Goal: Task Accomplishment & Management: Use online tool/utility

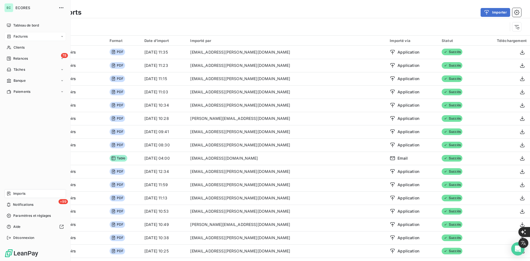
click at [10, 34] on div "Factures" at bounding box center [35, 36] width 62 height 9
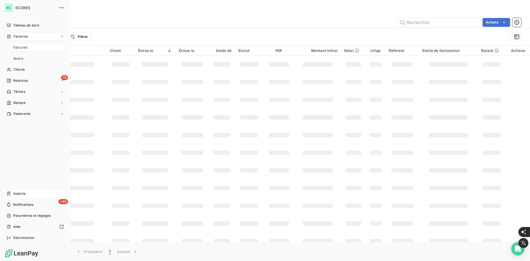
click at [23, 196] on span "Imports" at bounding box center [19, 193] width 12 height 5
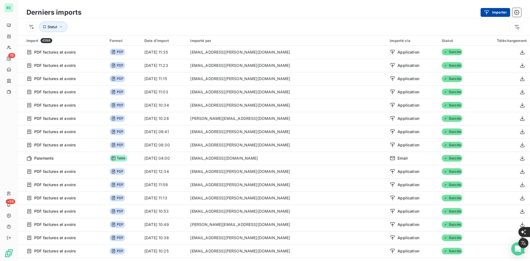
click at [497, 10] on button "Importer" at bounding box center [496, 12] width 30 height 9
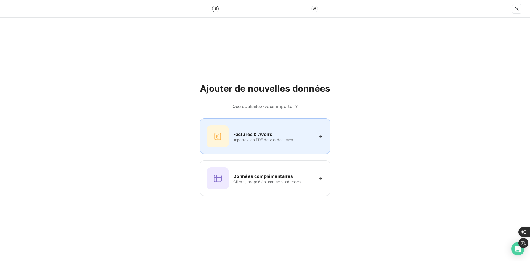
click at [289, 141] on span "Importez les PDF de vos documents" at bounding box center [273, 140] width 80 height 4
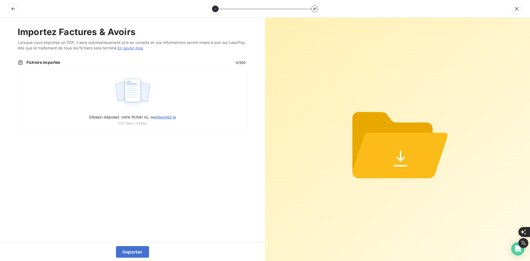
click at [154, 108] on div "Glissez-déposez votre fichier ici, ou importez le PDF (Max 100Mo)" at bounding box center [133, 100] width 230 height 64
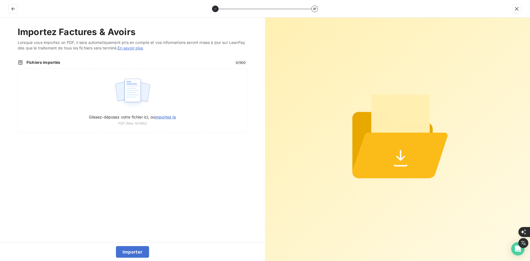
type input "C:\fakepath\FEF-2025-2618.pdf"
click at [133, 253] on button "Importer" at bounding box center [132, 252] width 33 height 12
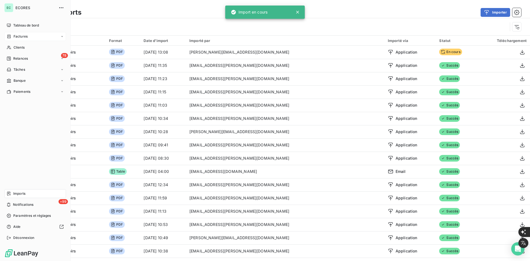
click at [28, 32] on div "Factures" at bounding box center [35, 36] width 62 height 9
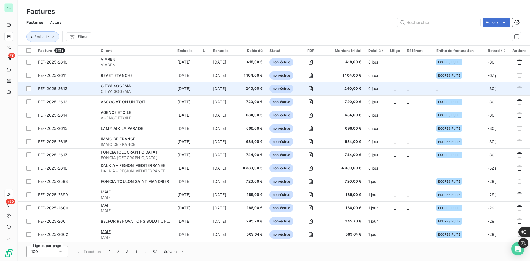
click at [444, 91] on td "_" at bounding box center [458, 88] width 51 height 13
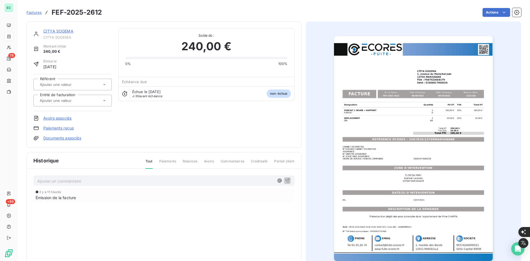
click at [72, 101] on input "text" at bounding box center [66, 100] width 55 height 5
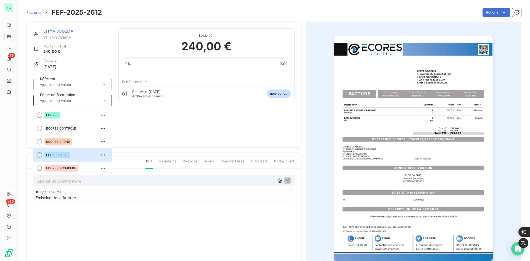
click at [62, 156] on div "ECORES FUITE" at bounding box center [57, 155] width 26 height 7
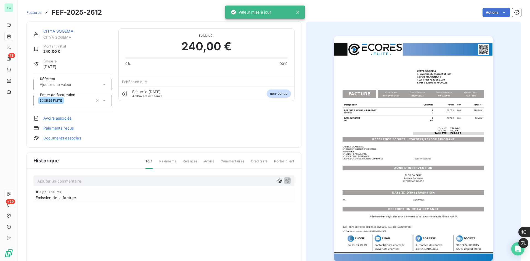
click at [36, 13] on span "Factures" at bounding box center [34, 12] width 15 height 4
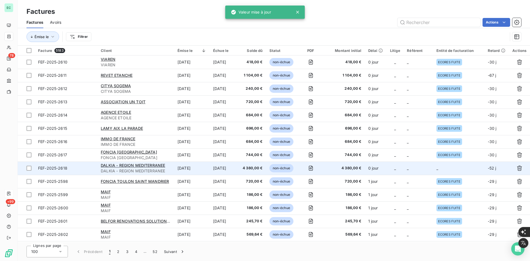
click at [462, 168] on td "_" at bounding box center [458, 168] width 51 height 13
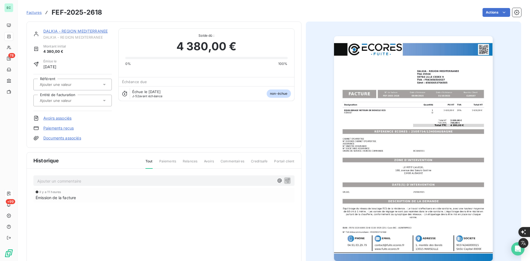
click at [65, 101] on input "text" at bounding box center [66, 100] width 55 height 5
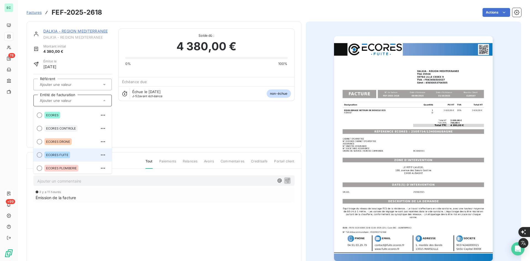
click at [60, 156] on span "ECORES FUITE" at bounding box center [57, 154] width 22 height 3
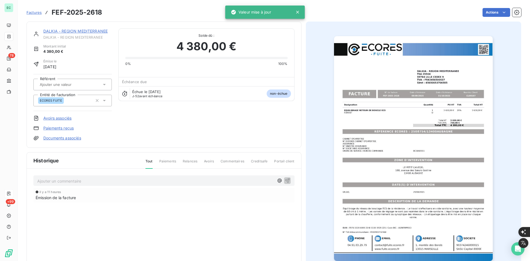
click at [70, 138] on link "Documents associés" at bounding box center [62, 138] width 38 height 6
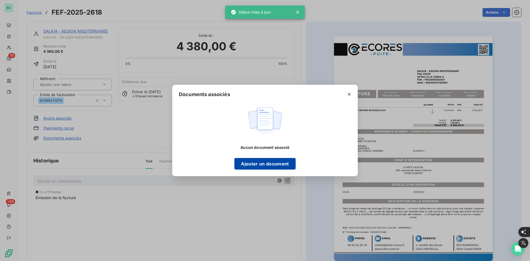
click at [249, 164] on button "Ajouter un document" at bounding box center [264, 164] width 61 height 12
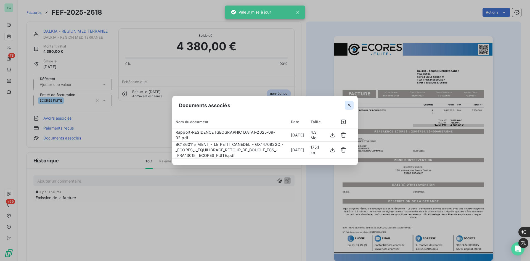
click at [348, 105] on icon "button" at bounding box center [350, 105] width 6 height 6
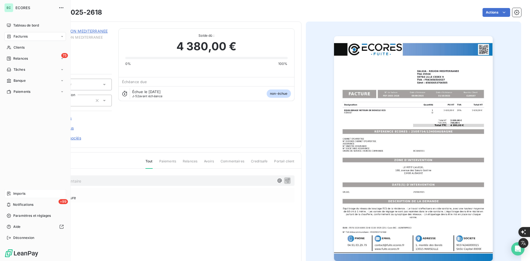
click at [13, 194] on span "Imports" at bounding box center [19, 193] width 12 height 5
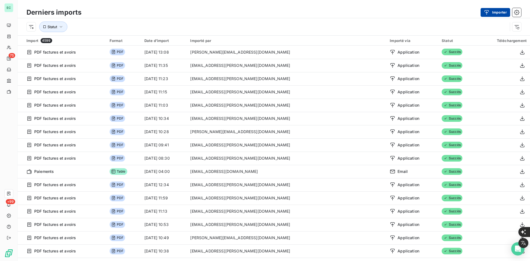
click at [496, 14] on button "Importer" at bounding box center [496, 12] width 30 height 9
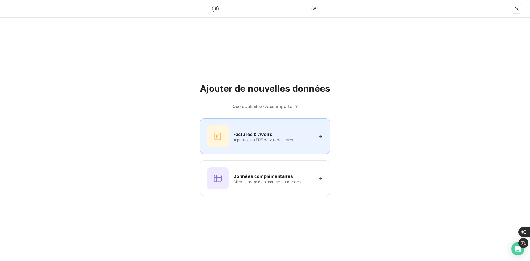
click at [244, 145] on div "Factures & Avoirs Importez les PDF de vos documents" at bounding box center [265, 136] width 117 height 22
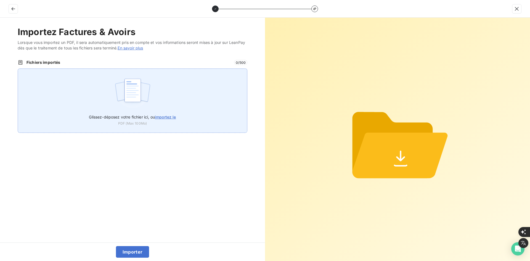
click at [191, 99] on div "Glissez-déposez votre fichier ici, ou importez le PDF (Max 100Mo)" at bounding box center [133, 100] width 230 height 64
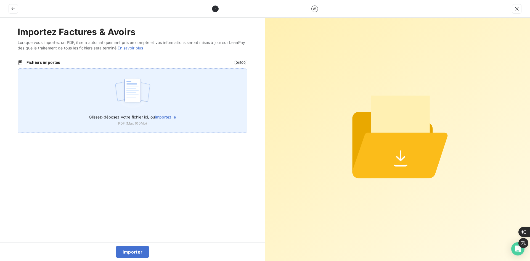
type input "C:\fakepath\FEF-2025-2619.pdf"
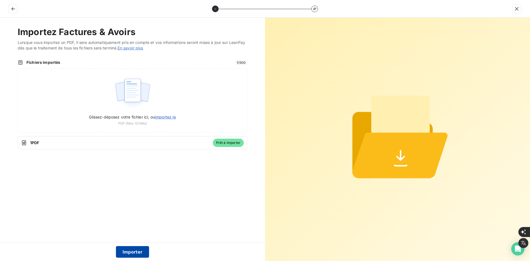
click at [127, 255] on button "Importer" at bounding box center [132, 252] width 33 height 12
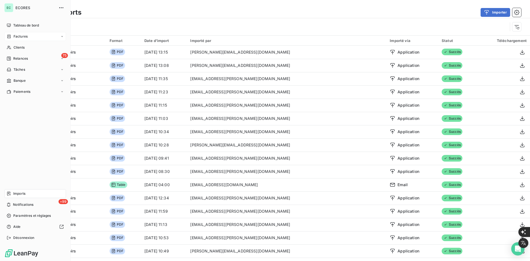
click at [15, 36] on span "Factures" at bounding box center [21, 36] width 14 height 5
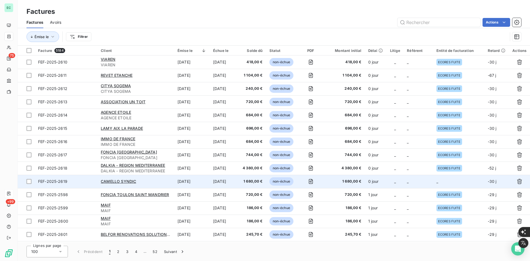
click at [453, 184] on td "_" at bounding box center [458, 181] width 51 height 13
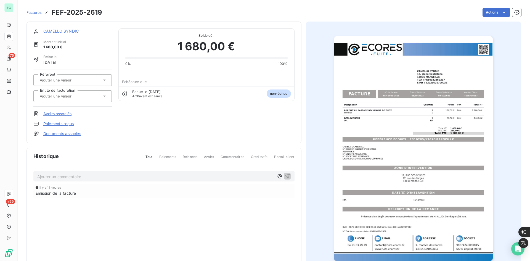
click at [86, 97] on div at bounding box center [70, 95] width 64 height 7
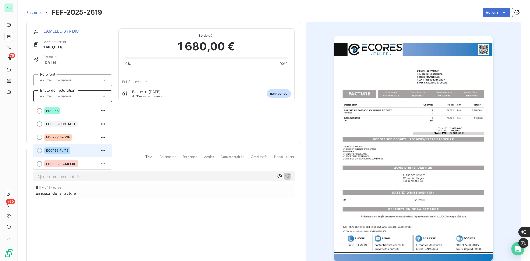
click at [63, 147] on div "ECORES FUITE" at bounding box center [75, 150] width 63 height 9
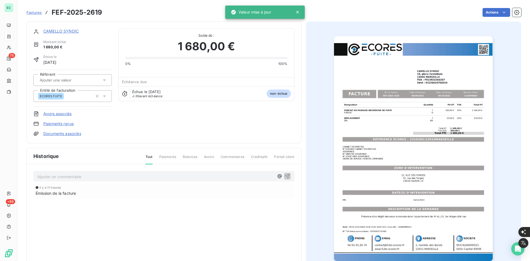
click at [68, 135] on link "Documents associés" at bounding box center [62, 134] width 38 height 6
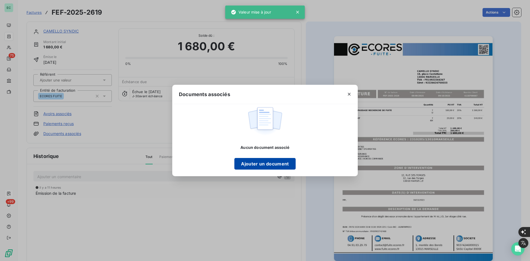
click at [260, 166] on button "Ajouter un document" at bounding box center [264, 164] width 61 height 12
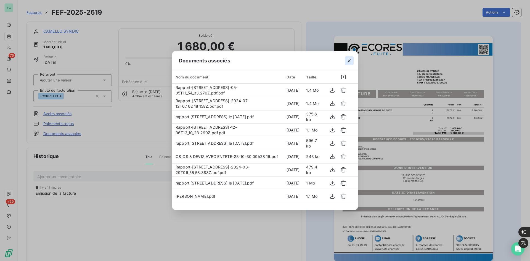
click at [350, 61] on icon "button" at bounding box center [350, 61] width 6 height 6
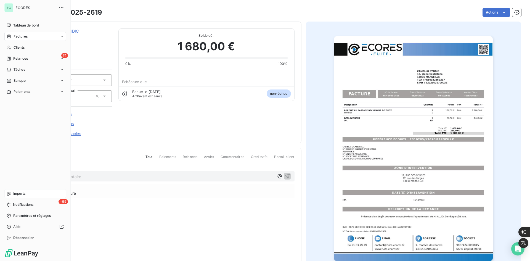
click at [23, 191] on div "Imports" at bounding box center [35, 193] width 62 height 9
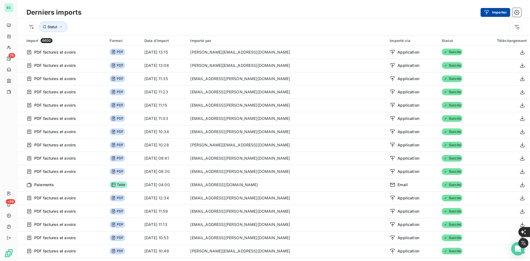
click at [499, 14] on button "Importer" at bounding box center [496, 12] width 30 height 9
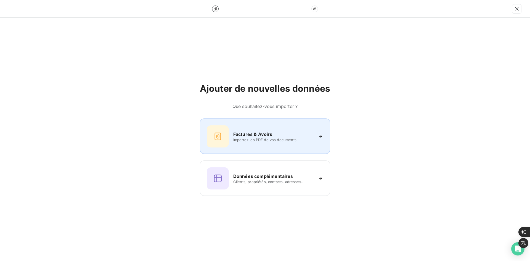
click at [274, 138] on span "Importez les PDF de vos documents" at bounding box center [273, 140] width 80 height 4
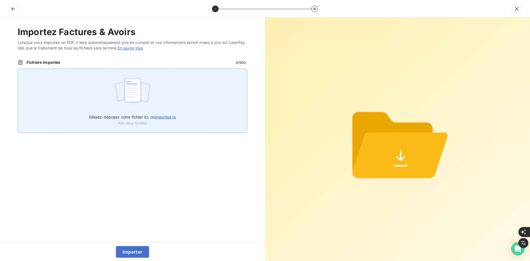
click at [154, 83] on div "Glissez-déposez votre fichier ici, ou importez le PDF (Max 100Mo)" at bounding box center [133, 100] width 230 height 64
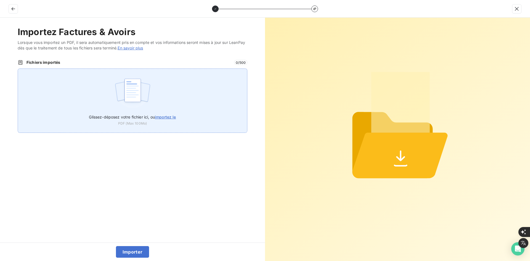
type input "C:\fakepath\FEF-2025-2620.pdf"
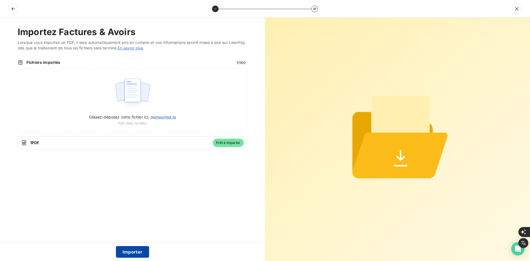
click at [133, 253] on button "Importer" at bounding box center [132, 252] width 33 height 12
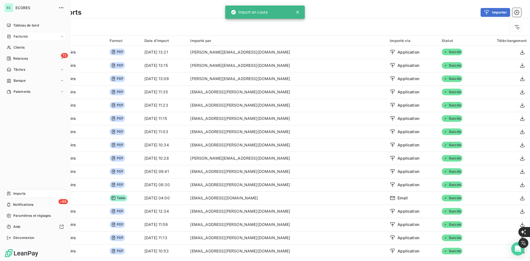
click at [21, 37] on span "Factures" at bounding box center [21, 36] width 14 height 5
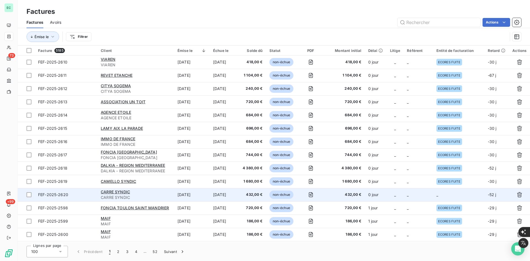
click at [454, 193] on td "_" at bounding box center [458, 194] width 51 height 13
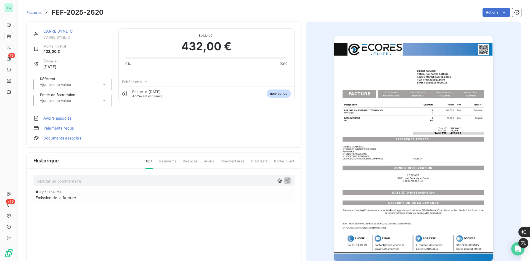
click at [68, 99] on input "text" at bounding box center [66, 100] width 55 height 5
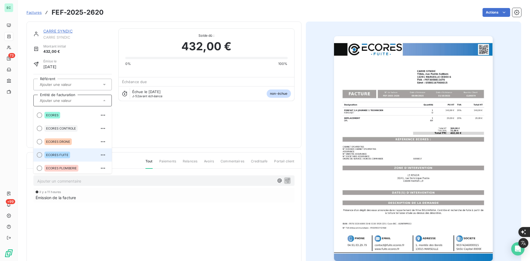
click at [70, 150] on div "ECORES FUITE" at bounding box center [75, 154] width 63 height 9
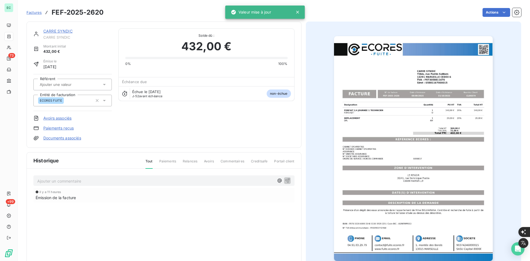
click at [75, 136] on link "Documents associés" at bounding box center [62, 138] width 38 height 6
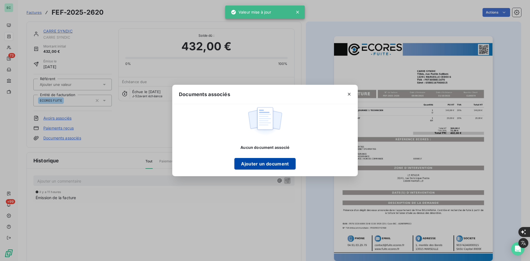
click at [265, 165] on button "Ajouter un document" at bounding box center [264, 164] width 61 height 12
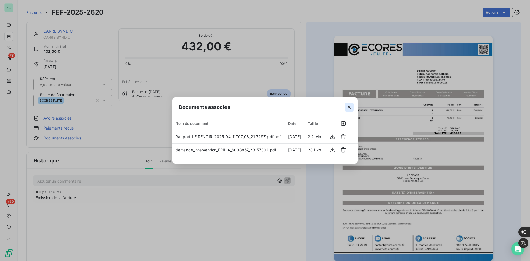
click at [352, 108] on icon "button" at bounding box center [350, 107] width 6 height 6
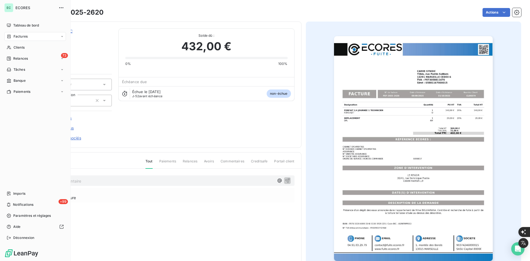
click at [12, 32] on div "Factures" at bounding box center [35, 36] width 62 height 9
click at [17, 27] on span "Tableau de bord" at bounding box center [26, 25] width 26 height 5
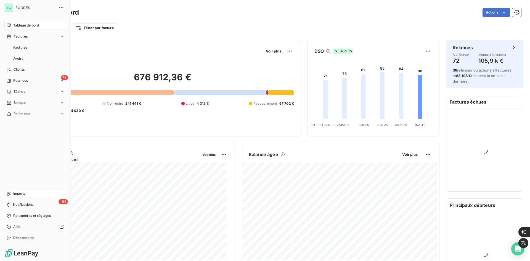
click at [26, 192] on div "Imports" at bounding box center [35, 193] width 62 height 9
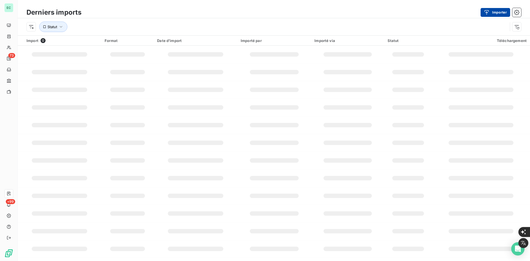
click at [497, 13] on button "Importer" at bounding box center [496, 12] width 30 height 9
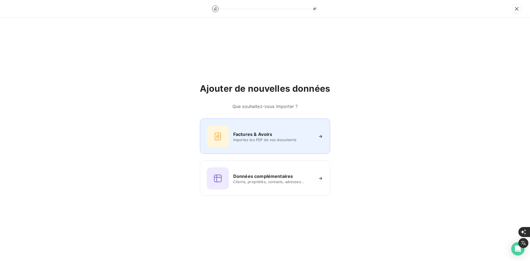
click at [245, 138] on span "Importez les PDF de vos documents" at bounding box center [273, 140] width 80 height 4
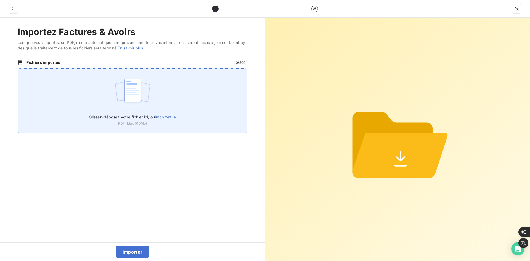
click at [169, 85] on div "Glissez-déposez votre fichier ici, ou importez le PDF (Max 100Mo)" at bounding box center [133, 100] width 230 height 64
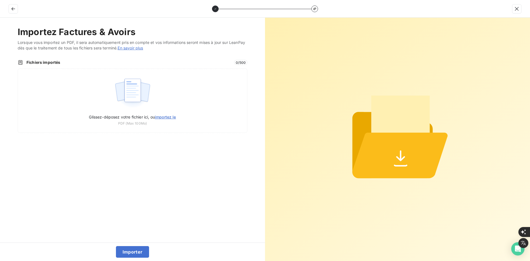
type input "C:\fakepath\FEF-2025-2621.pdf"
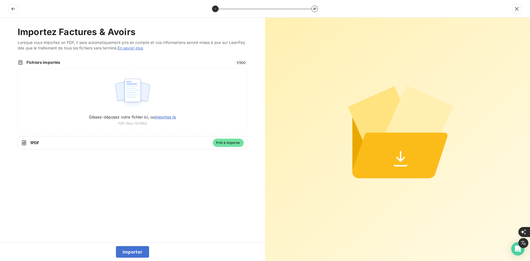
drag, startPoint x: 128, startPoint y: 249, endPoint x: 129, endPoint y: 246, distance: 3.4
click at [128, 249] on button "Importer" at bounding box center [132, 252] width 33 height 12
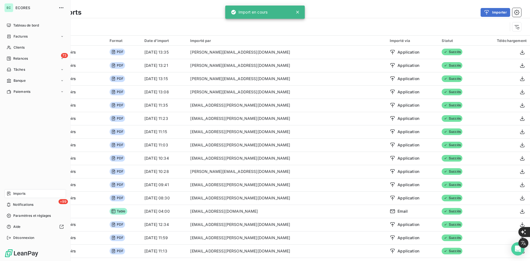
click at [11, 36] on div "Factures" at bounding box center [17, 36] width 21 height 5
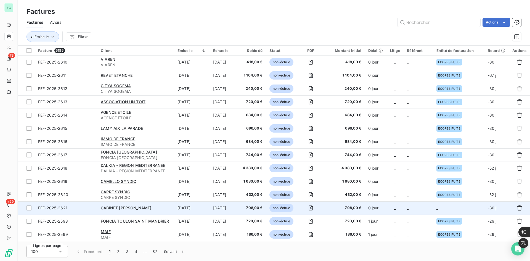
click at [418, 209] on td "_" at bounding box center [419, 207] width 30 height 13
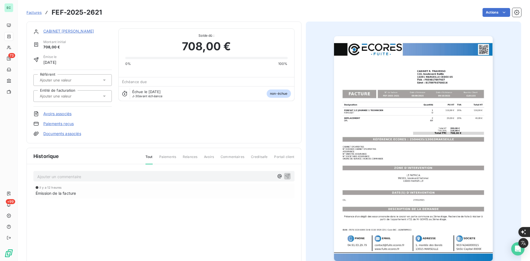
click at [81, 100] on div at bounding box center [72, 96] width 78 height 12
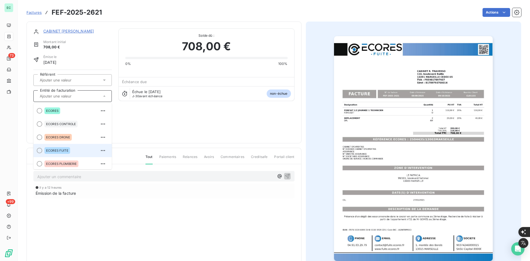
click at [71, 149] on div "ECORES FUITE" at bounding box center [75, 150] width 63 height 9
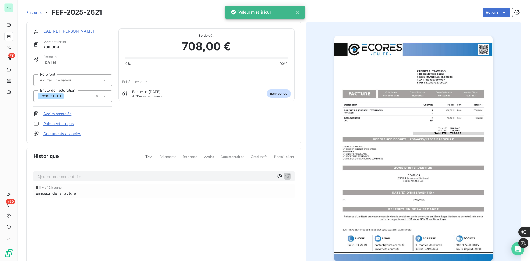
click at [76, 132] on link "Documents associés" at bounding box center [62, 134] width 38 height 6
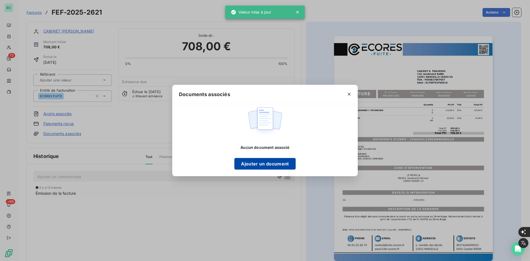
click at [262, 163] on button "Ajouter un document" at bounding box center [264, 164] width 61 height 12
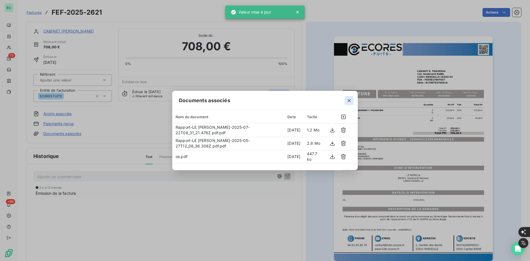
click at [349, 104] on button "button" at bounding box center [349, 100] width 9 height 9
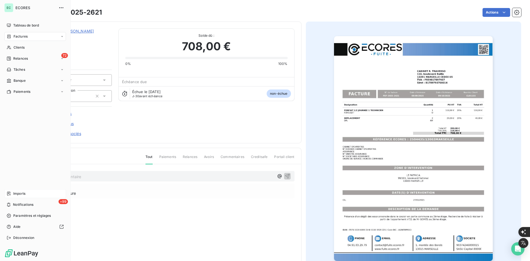
click at [17, 193] on span "Imports" at bounding box center [19, 193] width 12 height 5
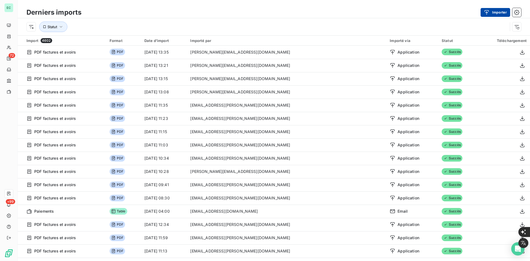
click at [496, 9] on button "Importer" at bounding box center [496, 12] width 30 height 9
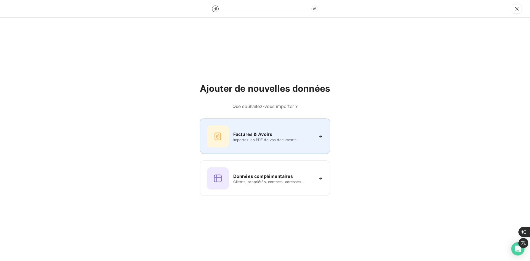
click at [242, 141] on span "Importez les PDF de vos documents" at bounding box center [273, 140] width 80 height 4
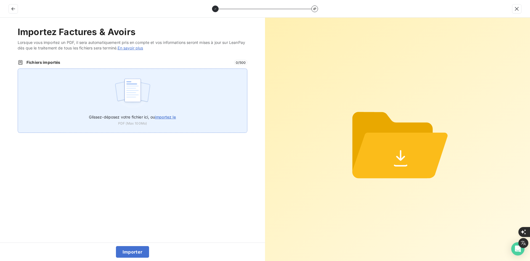
click at [140, 88] on img at bounding box center [132, 92] width 37 height 35
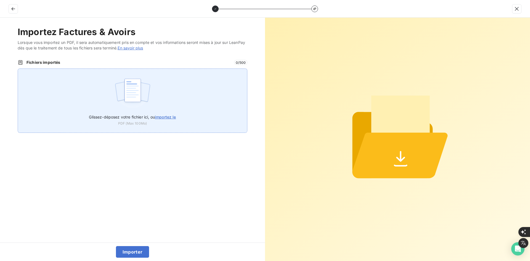
type input "C:\fakepath\FEF-2025-2622.pdf"
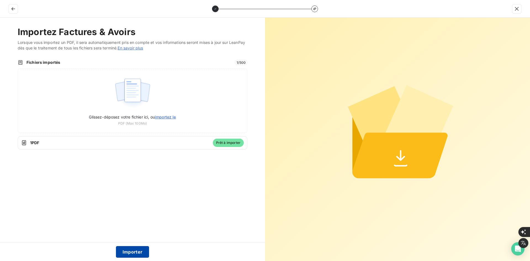
click at [132, 250] on button "Importer" at bounding box center [132, 252] width 33 height 12
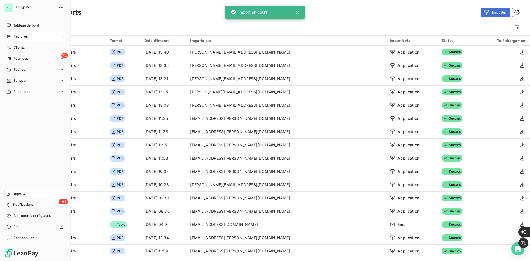
click at [11, 35] on icon at bounding box center [9, 36] width 5 height 4
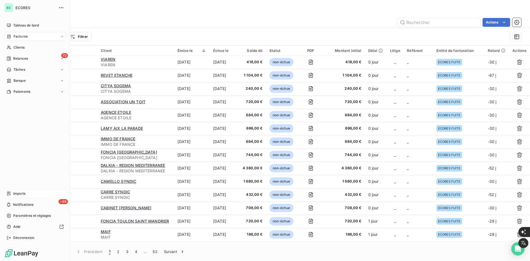
click at [21, 191] on div "Imports" at bounding box center [35, 193] width 62 height 9
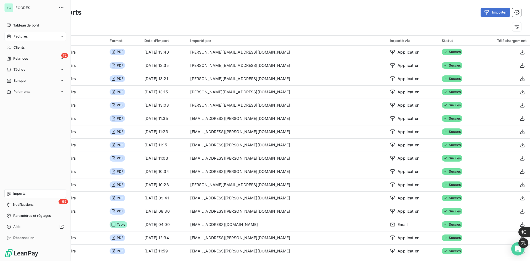
click at [10, 38] on icon at bounding box center [8, 37] width 3 height 4
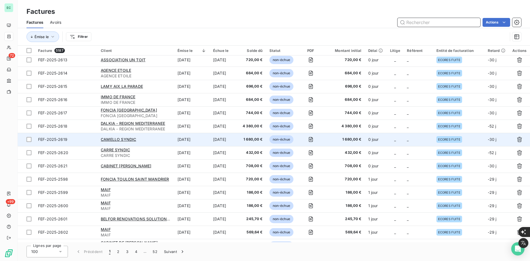
scroll to position [83, 0]
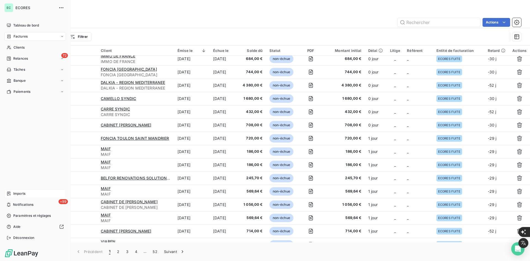
click at [14, 191] on span "Imports" at bounding box center [19, 193] width 12 height 5
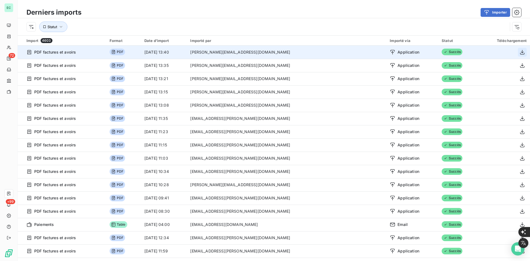
click at [520, 53] on icon "button" at bounding box center [523, 52] width 6 height 6
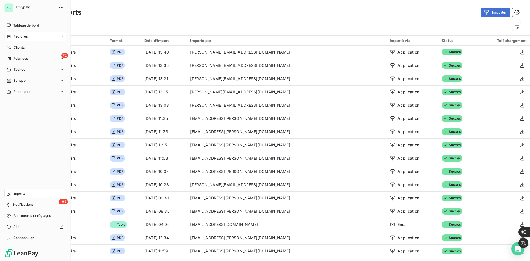
click at [24, 39] on div "Factures" at bounding box center [35, 36] width 62 height 9
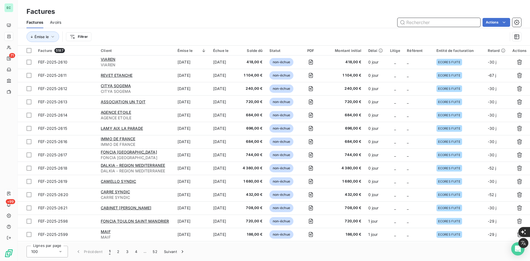
click at [435, 22] on input "text" at bounding box center [439, 22] width 83 height 9
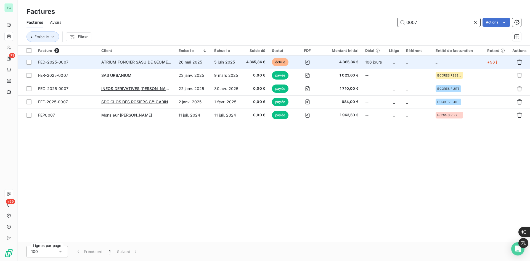
type input "0007"
click at [203, 61] on td "26 mai 2025" at bounding box center [193, 61] width 36 height 13
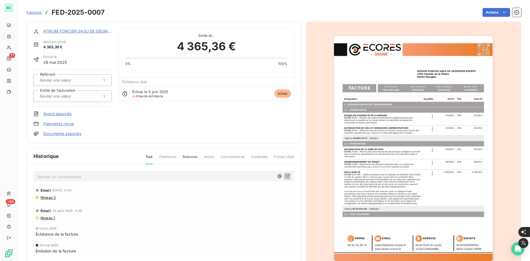
scroll to position [24, 0]
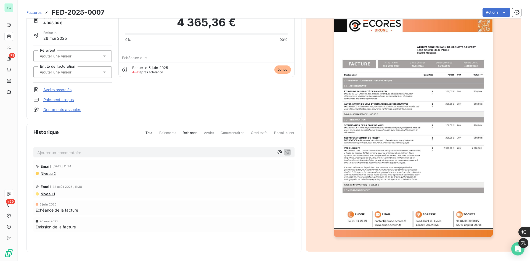
click at [239, 132] on span "Commentaires" at bounding box center [233, 134] width 24 height 9
click at [236, 132] on span "Commentaires" at bounding box center [233, 134] width 24 height 9
click at [207, 131] on span "Avoirs" at bounding box center [209, 134] width 10 height 9
click at [143, 133] on div "Tout Paiements Relances Avoirs Commentaires Creditsafe Portail client" at bounding box center [217, 134] width 156 height 9
click at [253, 175] on div "Niveau 2" at bounding box center [164, 173] width 257 height 4
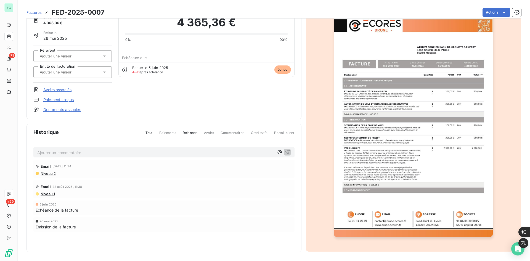
click at [95, 168] on div "Email [DATE] 11:34" at bounding box center [164, 166] width 257 height 9
click at [64, 189] on div "Email 22 août 2025, 11:38" at bounding box center [164, 186] width 257 height 9
click at [70, 112] on link "Documents associés" at bounding box center [62, 110] width 38 height 6
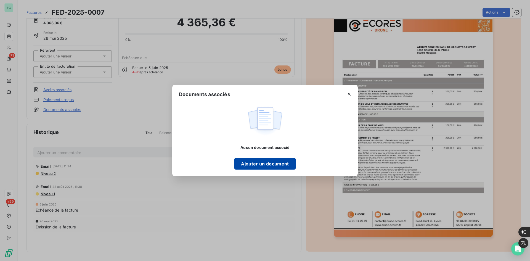
click at [264, 165] on button "Ajouter un document" at bounding box center [264, 164] width 61 height 12
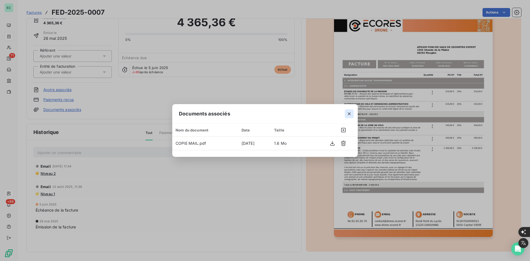
click at [349, 113] on icon "button" at bounding box center [350, 114] width 6 height 6
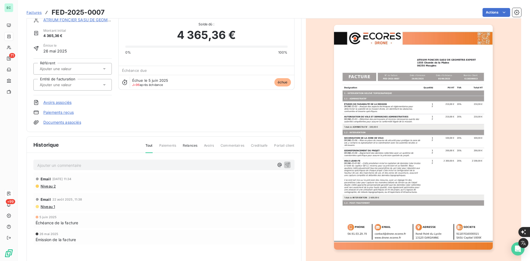
scroll to position [0, 0]
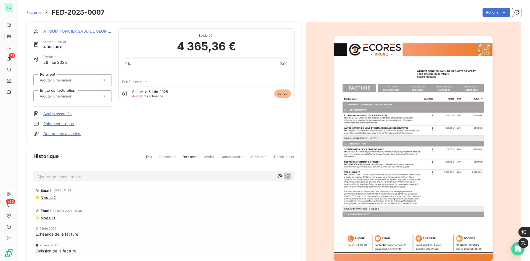
click at [92, 27] on div "ATRIUM FONCIER SASU DE GEOMETRE-EXPERT Montant initial 4 365,36 € Émise le 26 m…" at bounding box center [164, 83] width 275 height 122
click at [93, 32] on link "ATRIUM FONCIER SASU DE GEOMETRE-EXPERT" at bounding box center [88, 31] width 91 height 5
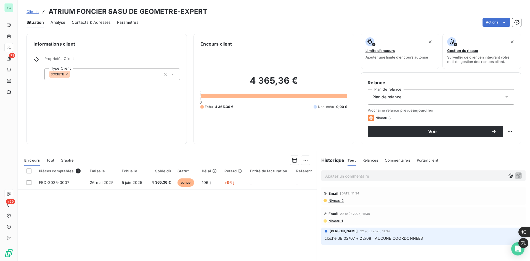
click at [107, 22] on span "Contacts & Adresses" at bounding box center [91, 23] width 39 height 6
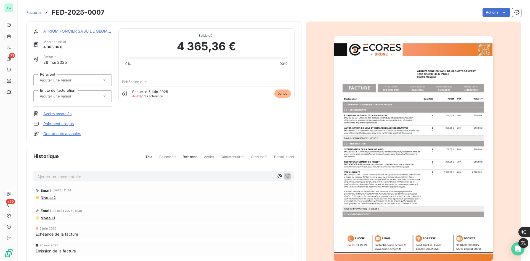
click at [55, 31] on link "ATRIUM FONCIER SASU DE GEOMETRE-EXPERT" at bounding box center [88, 31] width 91 height 5
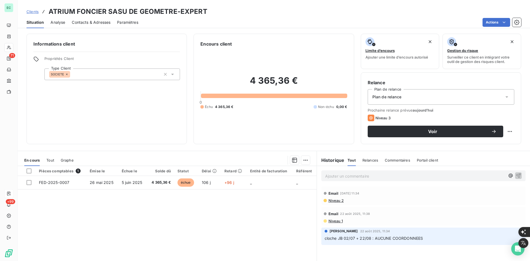
click at [88, 21] on span "Contacts & Adresses" at bounding box center [91, 23] width 39 height 6
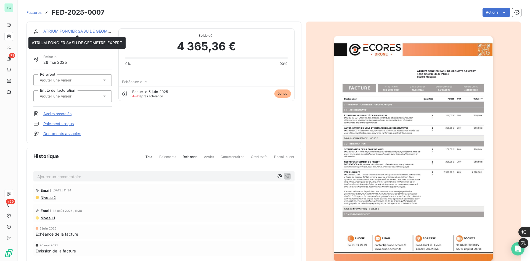
click at [91, 31] on link "ATRIUM FONCIER SASU DE GEOMETRE-EXPERT" at bounding box center [88, 31] width 91 height 5
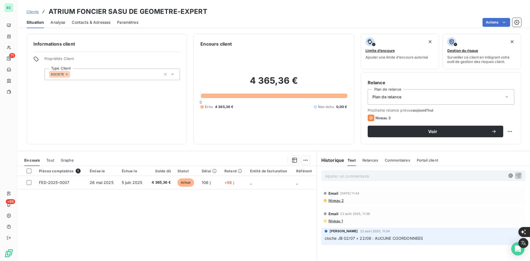
click at [100, 21] on span "Contacts & Adresses" at bounding box center [91, 23] width 39 height 6
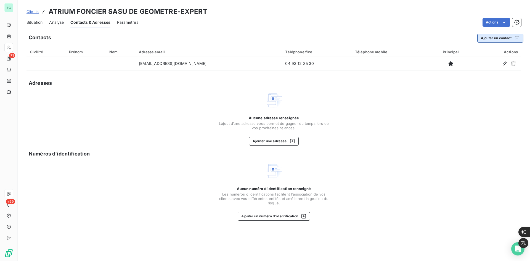
click at [487, 39] on button "Ajouter un contact" at bounding box center [500, 38] width 46 height 9
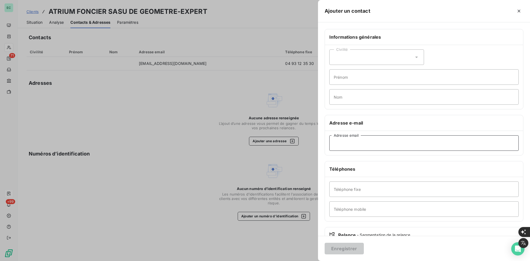
click at [369, 143] on input "Adresse email" at bounding box center [423, 142] width 189 height 15
paste input "[EMAIL_ADDRESS][DOMAIN_NAME]>"
type input "[EMAIL_ADDRESS][DOMAIN_NAME]"
click at [348, 247] on button "Enregistrer" at bounding box center [344, 249] width 39 height 12
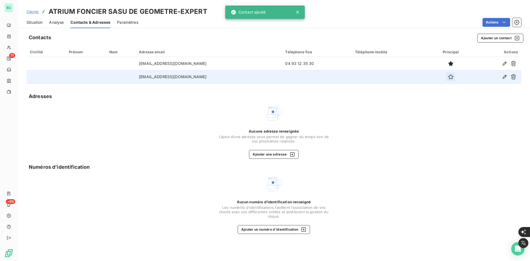
click at [448, 77] on icon "button" at bounding box center [450, 76] width 5 height 5
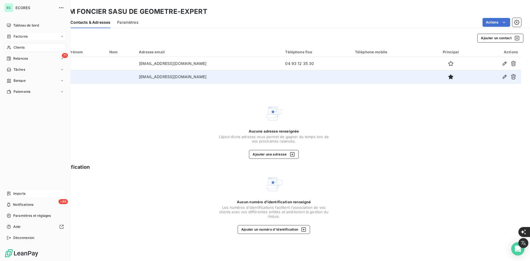
click at [29, 37] on div "Factures" at bounding box center [35, 36] width 62 height 9
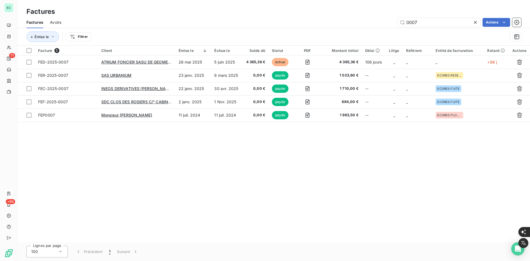
click at [477, 23] on icon at bounding box center [476, 23] width 6 height 6
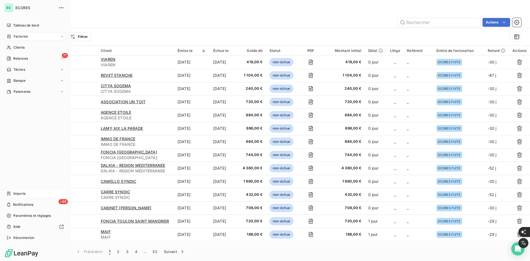
click at [11, 193] on icon at bounding box center [9, 193] width 4 height 4
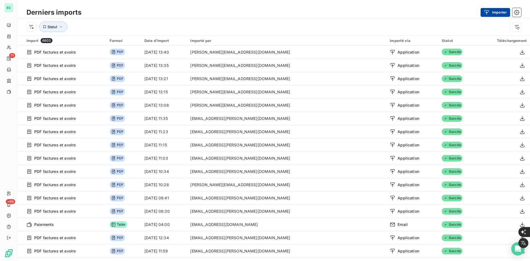
click at [497, 12] on button "Importer" at bounding box center [496, 12] width 30 height 9
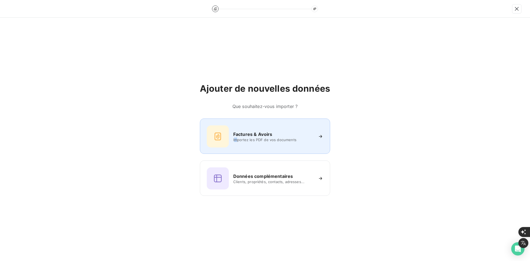
drag, startPoint x: 237, startPoint y: 142, endPoint x: 240, endPoint y: 143, distance: 3.6
click at [240, 143] on div "Factures & Avoirs Importez les PDF de vos documents" at bounding box center [265, 136] width 117 height 22
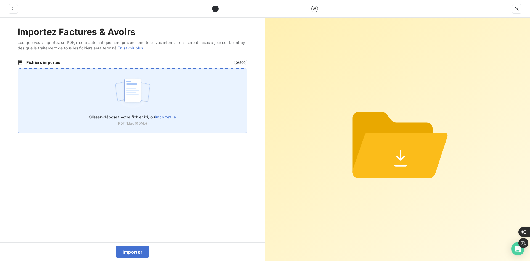
click at [110, 81] on div "Glissez-déposez votre fichier ici, ou importez le PDF (Max 100Mo)" at bounding box center [133, 100] width 230 height 64
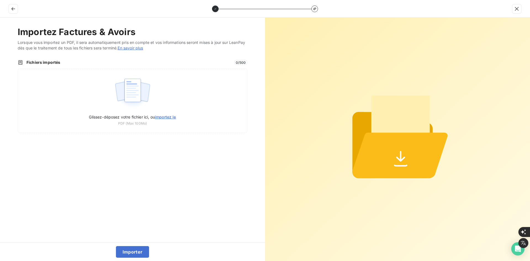
type input "C:\fakepath\FEF-2025-2622.pdf"
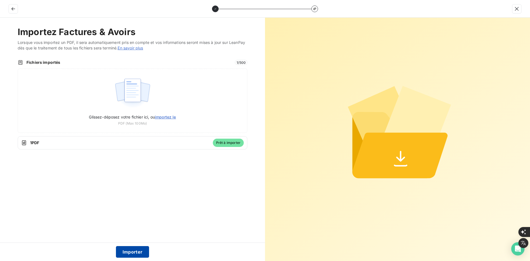
click at [131, 257] on button "Importer" at bounding box center [132, 252] width 33 height 12
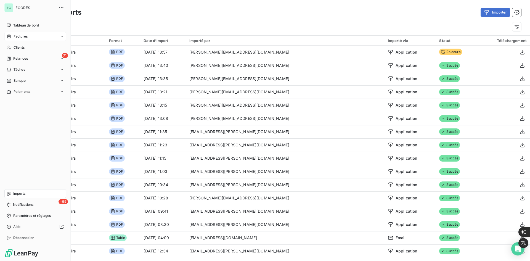
click at [15, 37] on span "Factures" at bounding box center [21, 36] width 14 height 5
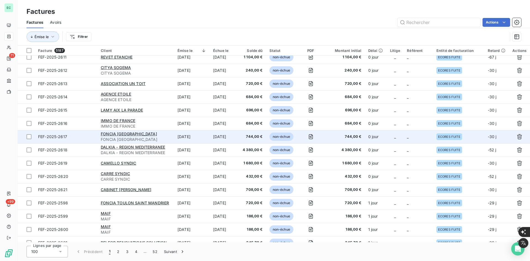
scroll to position [28, 0]
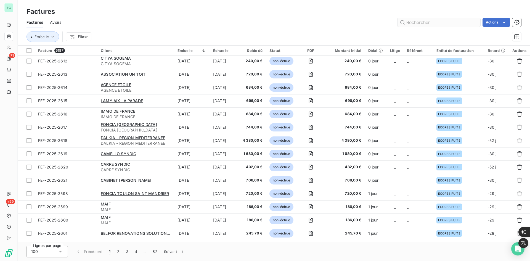
click at [425, 22] on input "text" at bounding box center [439, 22] width 83 height 9
type input "2622"
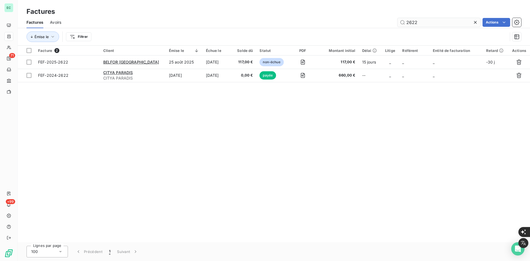
scroll to position [0, 0]
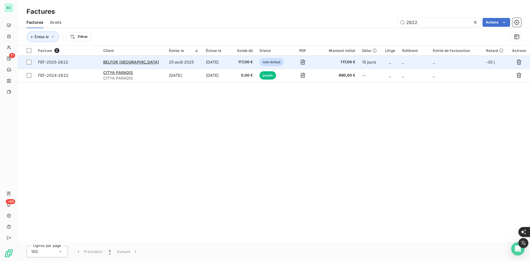
click at [214, 60] on td "[DATE]" at bounding box center [218, 61] width 30 height 13
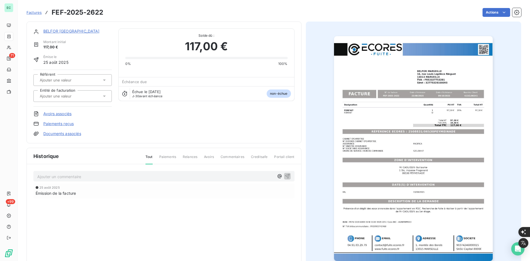
click at [69, 101] on div at bounding box center [72, 96] width 78 height 12
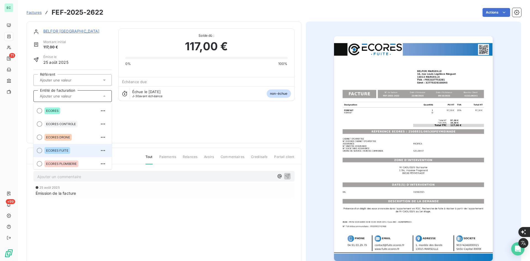
click at [74, 152] on div "ECORES FUITE" at bounding box center [75, 150] width 63 height 9
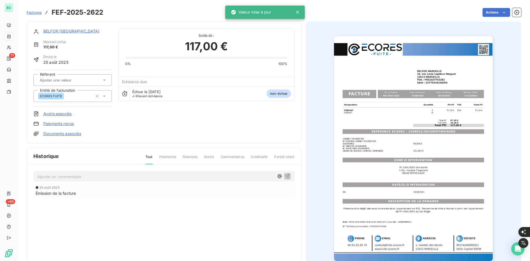
click at [80, 134] on link "Documents associés" at bounding box center [62, 134] width 38 height 6
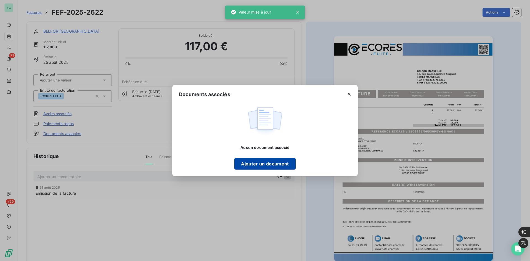
click at [253, 163] on button "Ajouter un document" at bounding box center [264, 164] width 61 height 12
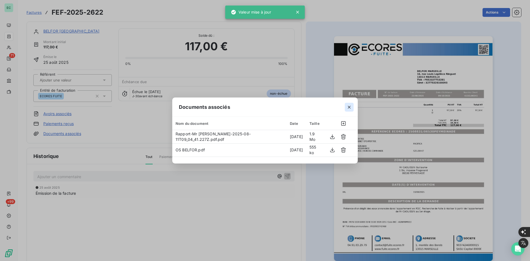
click at [351, 106] on icon "button" at bounding box center [350, 107] width 6 height 6
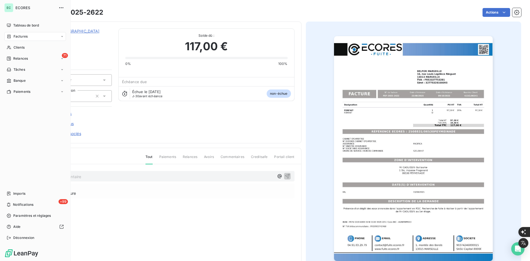
click at [16, 36] on span "Factures" at bounding box center [21, 36] width 14 height 5
click at [16, 35] on span "Factures" at bounding box center [21, 36] width 14 height 5
click at [19, 44] on div "Factures" at bounding box center [38, 47] width 55 height 9
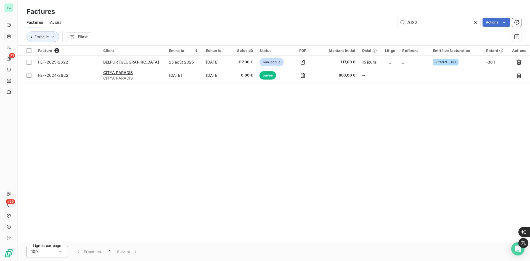
click at [475, 22] on icon at bounding box center [475, 22] width 3 height 3
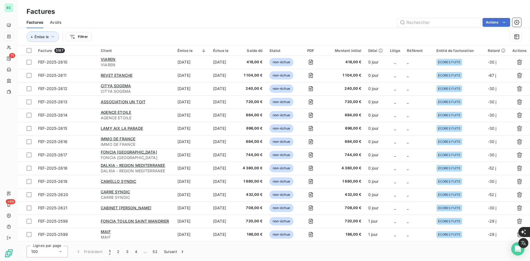
click at [64, 38] on div "Émise le Filtrer" at bounding box center [267, 36] width 481 height 10
click at [76, 61] on span "Trier par ordre croissant" at bounding box center [62, 62] width 44 height 6
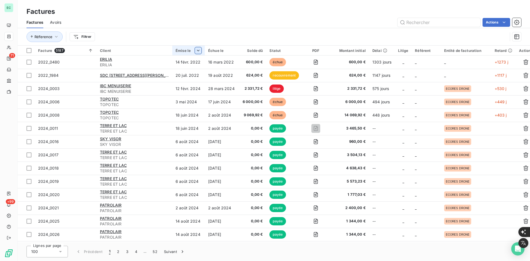
click at [202, 51] on html "EC 71 +99 Factures Factures Avoirs Actions Réference Filtrer Facture 5187 Clien…" at bounding box center [265, 265] width 530 height 531
click at [188, 60] on span "Trier par ordre croissant" at bounding box center [169, 62] width 44 height 6
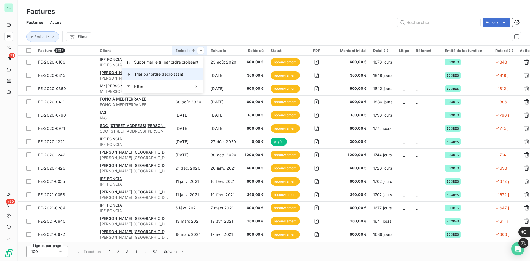
click at [186, 72] on div "Trier par ordre décroissant" at bounding box center [162, 74] width 81 height 12
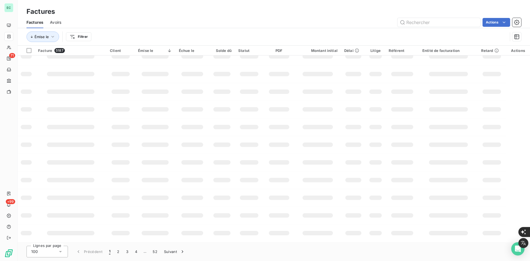
scroll to position [79, 0]
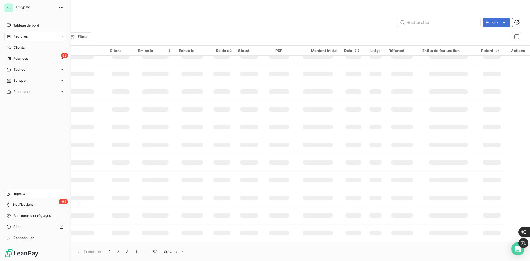
click at [15, 194] on span "Imports" at bounding box center [19, 193] width 12 height 5
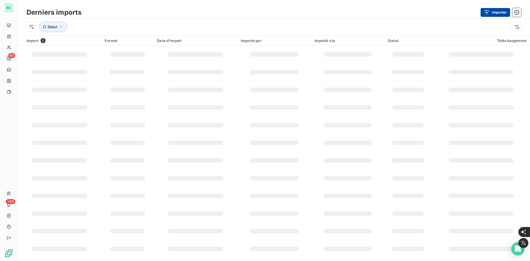
click at [490, 14] on div "button" at bounding box center [488, 13] width 8 height 6
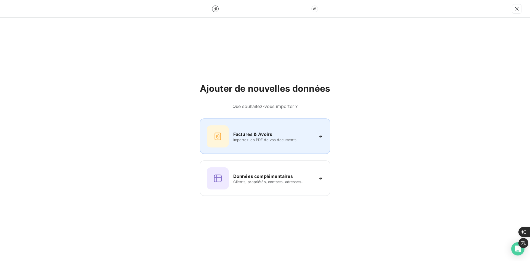
click at [244, 134] on h6 "Factures & Avoirs" at bounding box center [252, 134] width 39 height 7
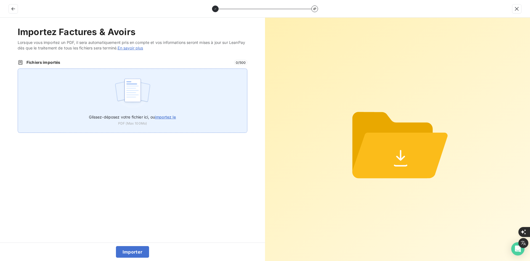
click at [195, 96] on div "Glissez-déposez votre fichier ici, ou importez le PDF (Max 100Mo)" at bounding box center [133, 100] width 230 height 64
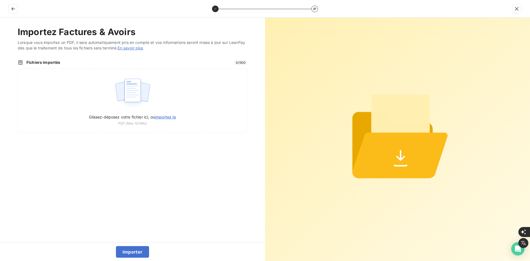
type input "C:\fakepath\FEF-2025-2623.pdf"
click at [139, 254] on button "Importer" at bounding box center [132, 252] width 33 height 12
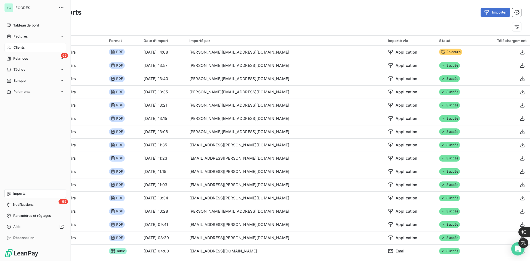
drag, startPoint x: 14, startPoint y: 39, endPoint x: 24, endPoint y: 45, distance: 11.9
click at [14, 39] on span "Factures" at bounding box center [21, 36] width 14 height 5
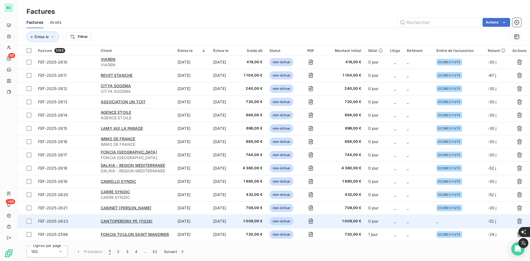
click at [375, 219] on td "0 jour" at bounding box center [376, 221] width 22 height 13
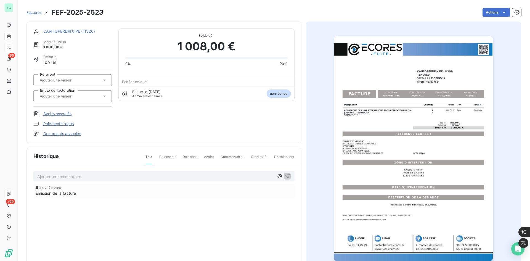
click at [92, 99] on div at bounding box center [70, 95] width 64 height 7
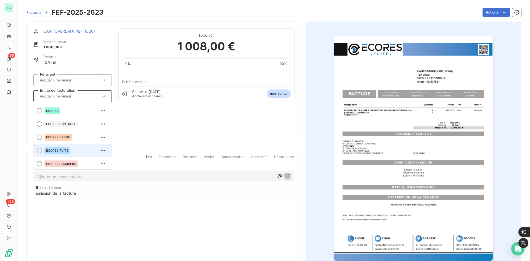
click at [78, 147] on div "ECORES FUITE" at bounding box center [75, 150] width 63 height 9
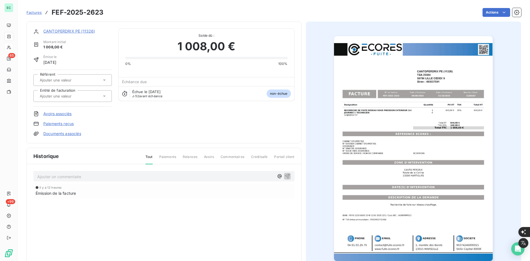
click at [79, 133] on link "Documents associés" at bounding box center [62, 134] width 38 height 6
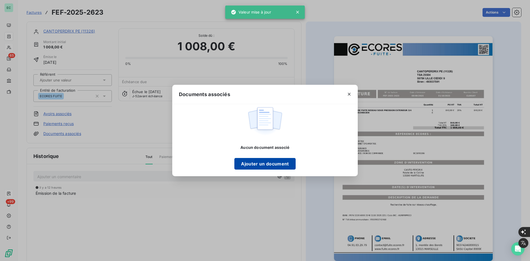
click at [258, 167] on button "Ajouter un document" at bounding box center [264, 164] width 61 height 12
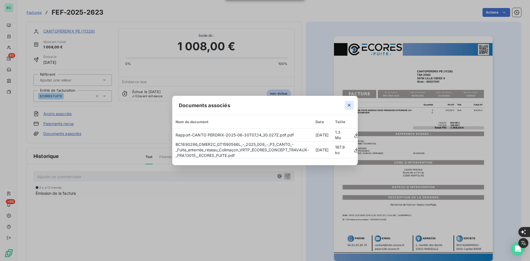
click at [348, 104] on icon "button" at bounding box center [350, 105] width 6 height 6
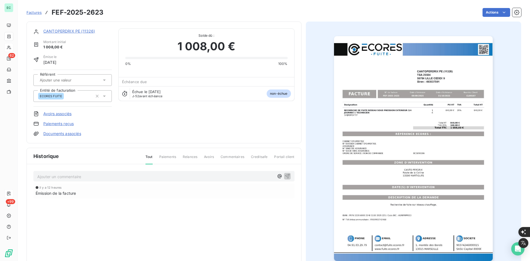
click at [127, 44] on div "1 008,00 €" at bounding box center [206, 46] width 162 height 17
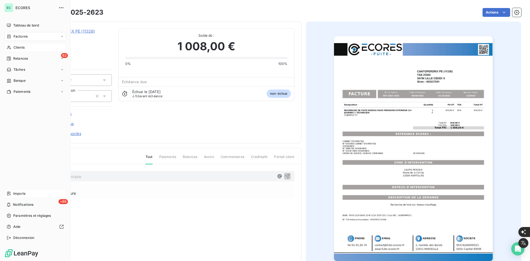
click at [22, 192] on span "Imports" at bounding box center [19, 193] width 12 height 5
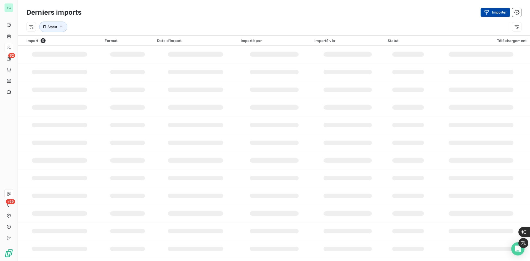
click at [503, 16] on button "Importer" at bounding box center [496, 12] width 30 height 9
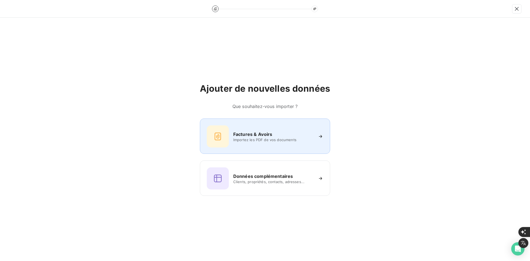
click at [260, 141] on span "Importez les PDF de vos documents" at bounding box center [273, 140] width 80 height 4
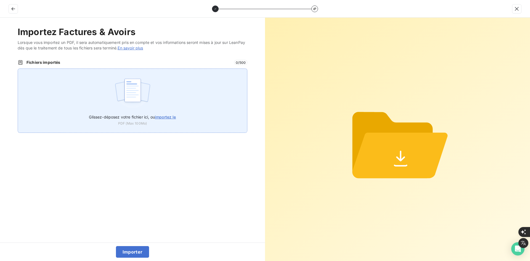
click at [157, 107] on div "Glissez-déposez votre fichier ici, ou importez le PDF (Max 100Mo)" at bounding box center [133, 100] width 230 height 64
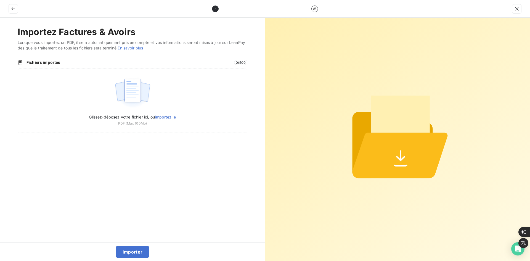
type input "C:\fakepath\FEF-2025-2624.pdf"
click at [133, 253] on button "Importer" at bounding box center [132, 252] width 33 height 12
